Goal: Contribute content

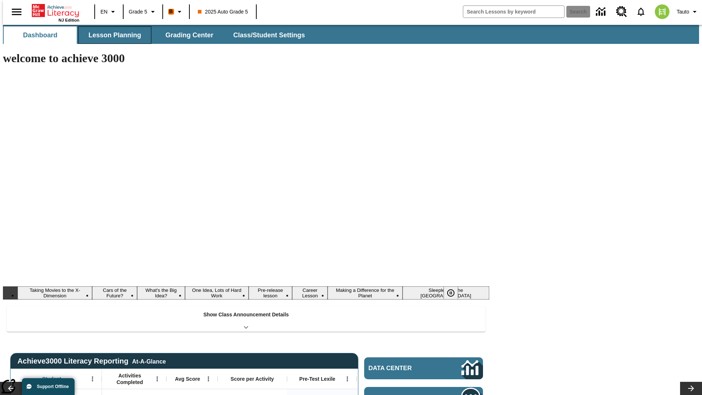
click at [112, 35] on span "Lesson Planning" at bounding box center [115, 35] width 53 height 8
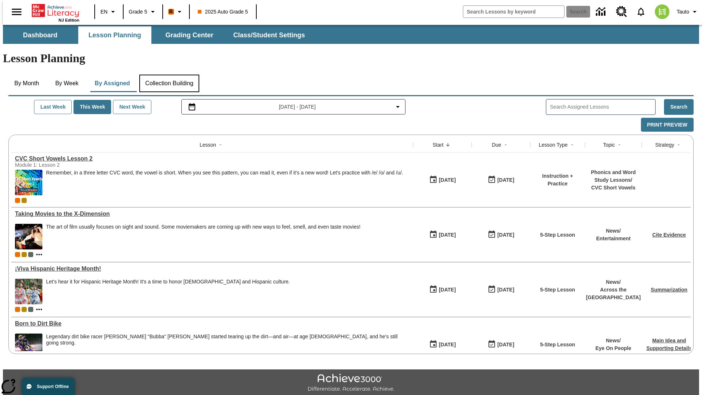
click at [169, 75] on button "Collection Building" at bounding box center [169, 84] width 60 height 18
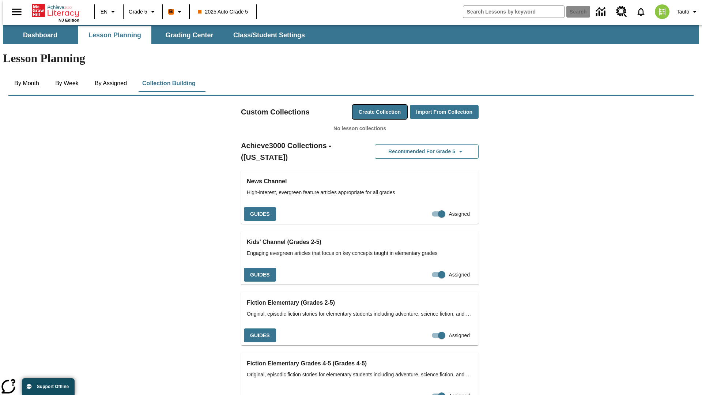
click at [366, 105] on button "Create Collection" at bounding box center [380, 112] width 54 height 14
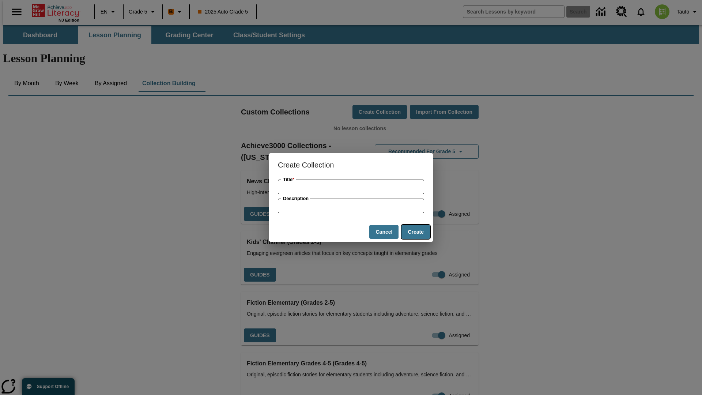
click at [415, 232] on button "Create" at bounding box center [416, 232] width 29 height 14
type input "Handcrafted Bronze Bacon"
type input "some collection description"
click at [415, 232] on button "Create" at bounding box center [416, 232] width 29 height 14
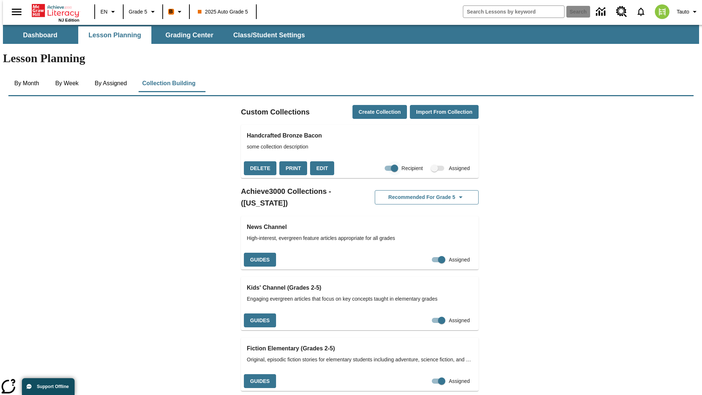
click at [380, 161] on input "Recipient" at bounding box center [395, 168] width 42 height 14
checkbox input "false"
